Goal: Task Accomplishment & Management: Manage account settings

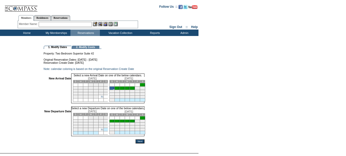
click at [135, 122] on link "6" at bounding box center [134, 120] width 1 height 3
click at [145, 143] on input "Next" at bounding box center [140, 141] width 9 height 4
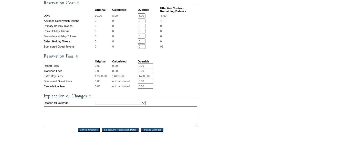
scroll to position [205, 0]
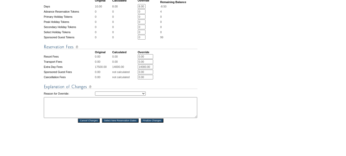
click at [146, 95] on select "Creating Continuous Stay Days Rebooked After Cancellation Editing Occupant Expe…" at bounding box center [120, 93] width 51 height 4
select select "1043"
click at [95, 95] on select "Creating Continuous Stay Days Rebooked After Cancellation Editing Occupant Expe…" at bounding box center [120, 93] width 51 height 4
click at [142, 118] on textarea at bounding box center [121, 107] width 154 height 21
type textarea "mg"
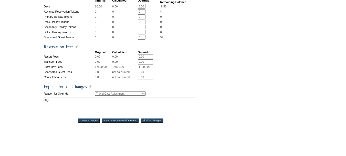
click at [164, 122] on input "Finalize Changes" at bounding box center [152, 120] width 23 height 4
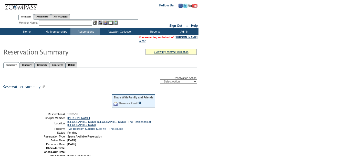
drag, startPoint x: 182, startPoint y: 82, endPoint x: 182, endPoint y: 84, distance: 2.6
click at [182, 82] on select "-- Select Action -- Modify Reservation Dates Modify Reservation Cost Modify Occ…" at bounding box center [178, 81] width 37 height 4
select select "ConfirmRes"
click at [160, 80] on select "-- Select Action -- Modify Reservation Dates Modify Reservation Cost Modify Occ…" at bounding box center [178, 81] width 37 height 4
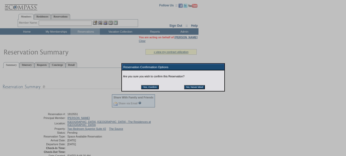
click at [154, 88] on input "Yes, Confirm" at bounding box center [150, 87] width 18 height 4
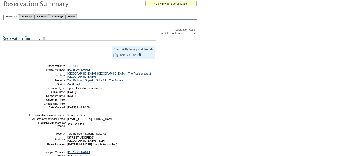
scroll to position [51, 0]
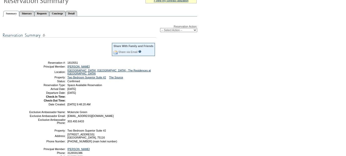
drag, startPoint x: 109, startPoint y: 93, endPoint x: 43, endPoint y: 65, distance: 71.5
click at [43, 65] on tbody "Share With Family and Friends Share via Email Share Reservation Information Ple…" at bounding box center [92, 73] width 127 height 63
copy tbody "Reservation #: 1810551 Principal Member: [PERSON_NAME] Location: [GEOGRAPHIC_DA…"
click at [174, 63] on div "Reservation Action: -- Select Action -- Modify Reservation Dates Modify Reserva…" at bounding box center [100, 95] width 195 height 152
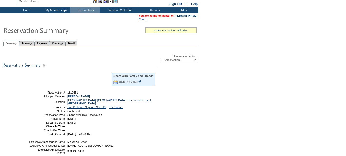
scroll to position [0, 0]
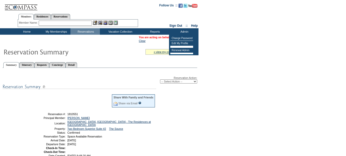
click at [163, 42] on td "Clear" at bounding box center [168, 40] width 59 height 3
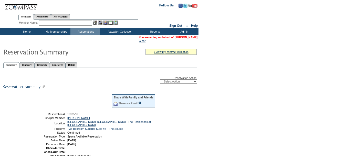
click at [175, 36] on link "[PERSON_NAME]" at bounding box center [186, 37] width 23 height 3
